Goal: Task Accomplishment & Management: Complete application form

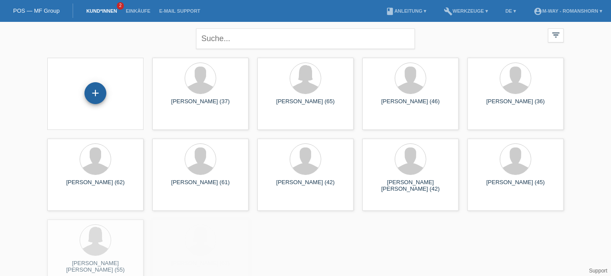
click at [102, 97] on div "+" at bounding box center [95, 93] width 21 height 15
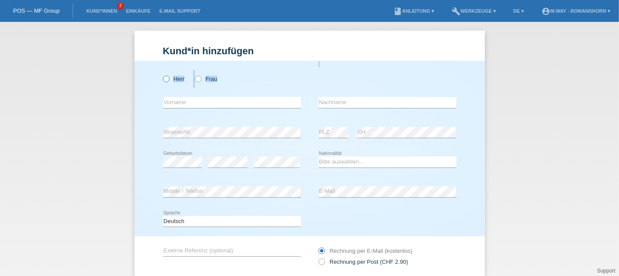
drag, startPoint x: 0, startPoint y: 0, endPoint x: 165, endPoint y: 75, distance: 181.5
click at [165, 75] on div "Kund*in hinzufügen Kunde hinzufügen Kundin hinzufügen Herr Frau error Vorname e…" at bounding box center [309, 149] width 619 height 254
drag, startPoint x: 165, startPoint y: 75, endPoint x: 262, endPoint y: 64, distance: 97.0
click at [262, 64] on div "Herr Frau" at bounding box center [232, 74] width 138 height 27
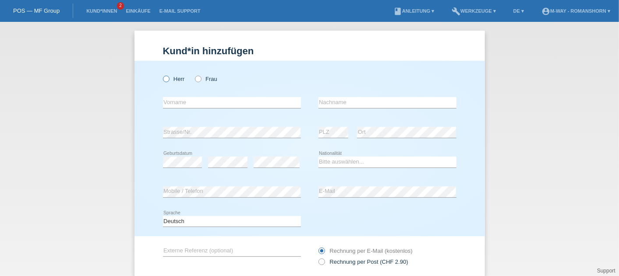
click at [166, 81] on label "Herr" at bounding box center [174, 79] width 22 height 7
click at [166, 81] on input "Herr" at bounding box center [166, 79] width 6 height 6
radio input "true"
click at [185, 103] on input "text" at bounding box center [232, 102] width 138 height 11
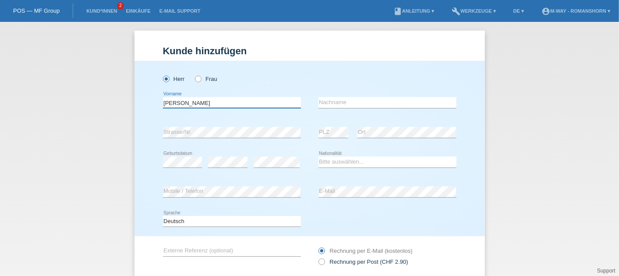
type input "Michael"
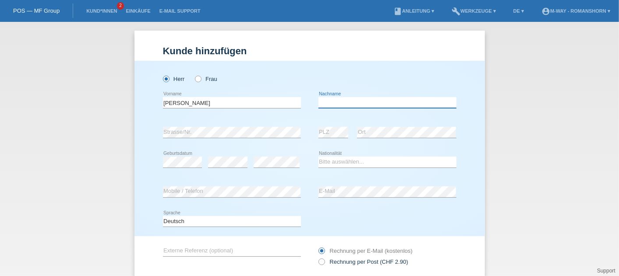
click at [343, 98] on input "text" at bounding box center [387, 102] width 138 height 11
type input "Egger"
click at [346, 119] on div "error PLZ error Ort" at bounding box center [387, 133] width 138 height 30
click at [228, 172] on div "error" at bounding box center [227, 163] width 39 height 30
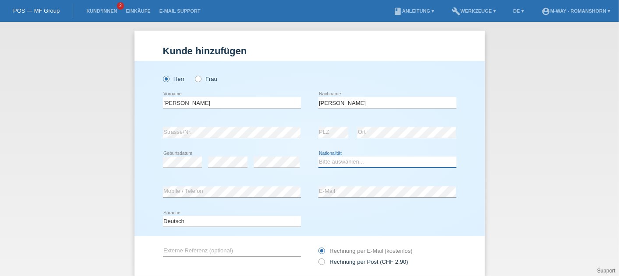
click at [354, 159] on select "Bitte auswählen... Schweiz Deutschland Liechtenstein Österreich ------------ Af…" at bounding box center [387, 162] width 138 height 11
select select "CH"
click at [318, 157] on select "Bitte auswählen... Schweiz Deutschland Liechtenstein Österreich ------------ Af…" at bounding box center [387, 162] width 138 height 11
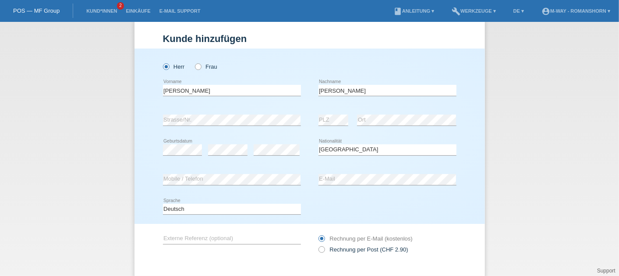
click at [226, 173] on div "error Mobile / Telefon" at bounding box center [232, 180] width 138 height 30
click at [521, 166] on div "Kund*in hinzufügen Kunde hinzufügen Kundin hinzufügen Herr Frau Michael error V…" at bounding box center [309, 149] width 619 height 254
click at [444, 198] on div "Deutsch Français Italiano English error Sprache" at bounding box center [309, 210] width 293 height 30
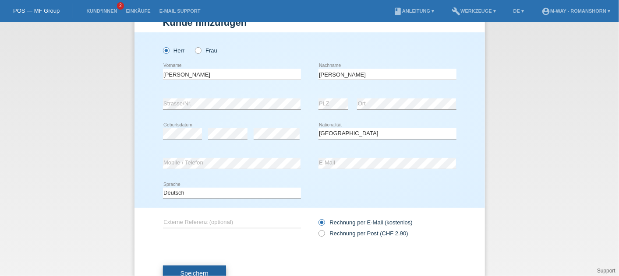
scroll to position [60, 0]
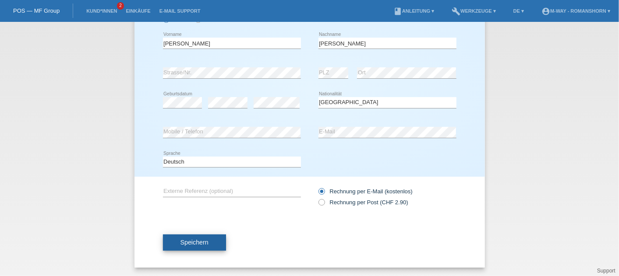
click at [192, 241] on span "Speichern" at bounding box center [194, 242] width 28 height 7
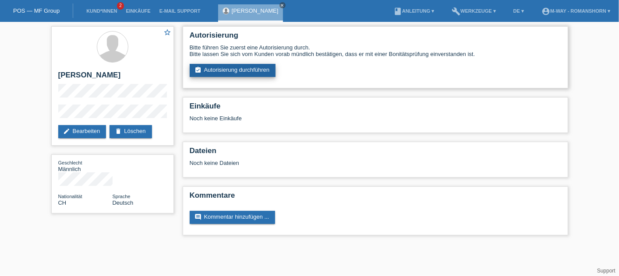
click at [240, 68] on link "assignment_turned_in Autorisierung durchführen" at bounding box center [233, 70] width 86 height 13
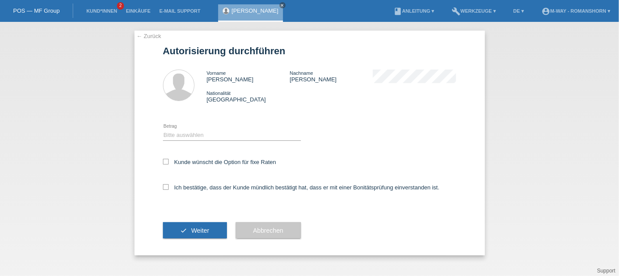
click at [173, 156] on div "Kunde wünscht die Option für fixe Raten" at bounding box center [309, 162] width 293 height 25
click at [164, 161] on icon at bounding box center [166, 162] width 6 height 6
click at [164, 161] on input "Kunde wünscht die Option für fixe Raten" at bounding box center [166, 162] width 6 height 6
checkbox input "true"
click at [168, 192] on div "Ich bestätige, dass der Kunde mündlich bestätigt hat, dass er mit einer Bonität…" at bounding box center [309, 191] width 293 height 30
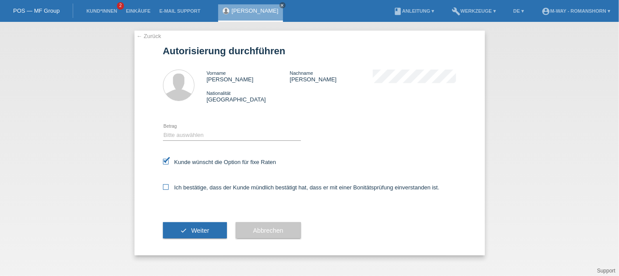
click at [167, 186] on icon at bounding box center [166, 187] width 6 height 6
click at [167, 186] on input "Ich bestätige, dass der Kunde mündlich bestätigt hat, dass er mit einer Bonität…" at bounding box center [166, 187] width 6 height 6
checkbox input "true"
click at [209, 132] on select "Bitte auswählen CHF 1.00 - CHF 499.00 CHF 500.00 - CHF 1'999.00 CHF 2'000.00 - …" at bounding box center [232, 135] width 138 height 11
select select "2"
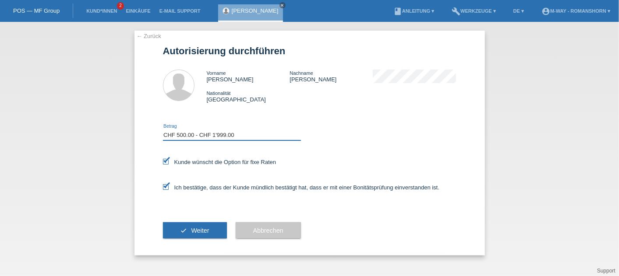
click at [163, 130] on select "Bitte auswählen CHF 1.00 - CHF 499.00 CHF 500.00 - CHF 1'999.00 CHF 2'000.00 - …" at bounding box center [232, 135] width 138 height 11
click at [348, 142] on div "Bitte auswählen CHF 1.00 - CHF 499.00 CHF 500.00 - CHF 1'999.00 CHF 2'000.00 - …" at bounding box center [309, 135] width 293 height 30
click at [194, 230] on span "Weiter" at bounding box center [200, 230] width 18 height 7
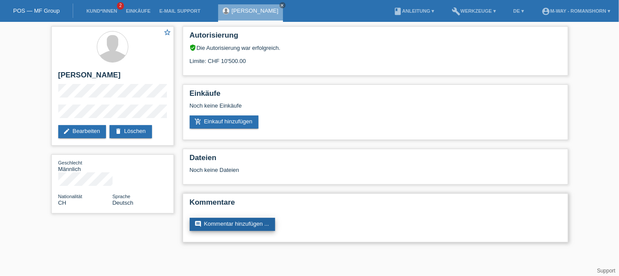
drag, startPoint x: 0, startPoint y: 0, endPoint x: 194, endPoint y: 230, distance: 301.2
drag, startPoint x: 194, startPoint y: 230, endPoint x: 273, endPoint y: 56, distance: 191.7
click at [273, 56] on div "Limite: CHF 10'500.00" at bounding box center [375, 57] width 371 height 13
